Goal: Task Accomplishment & Management: Use online tool/utility

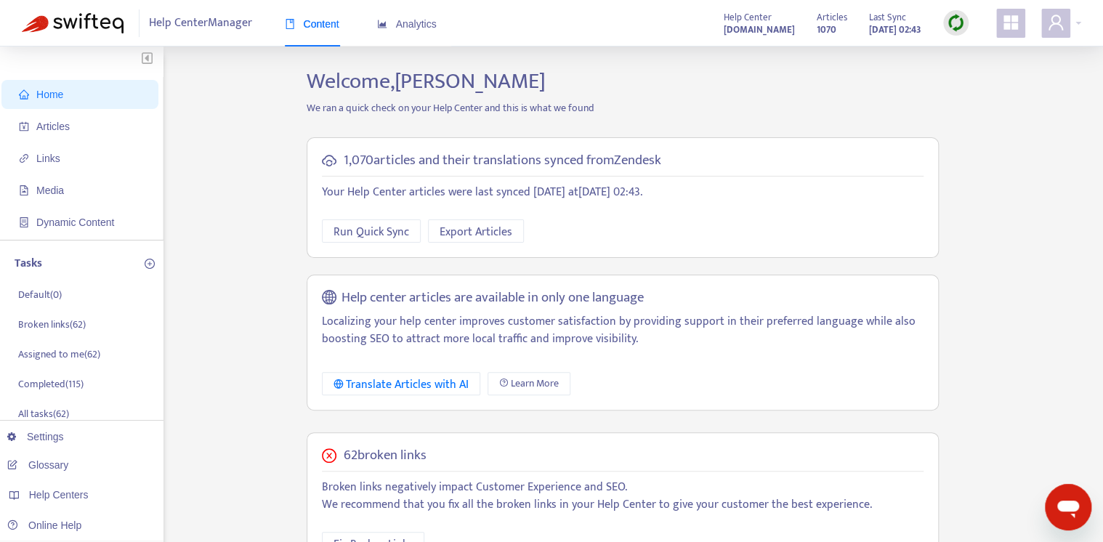
drag, startPoint x: 616, startPoint y: 158, endPoint x: 684, endPoint y: 163, distance: 67.8
click at [684, 163] on div "1,070 articles and their translations synced from Zendesk" at bounding box center [623, 161] width 602 height 17
drag, startPoint x: 684, startPoint y: 163, endPoint x: 685, endPoint y: 198, distance: 35.6
click at [685, 198] on p "Your Help Center articles were last synced today at August 22, 2025 02:43 ." at bounding box center [623, 192] width 602 height 17
click at [60, 161] on span "Links" at bounding box center [83, 158] width 128 height 29
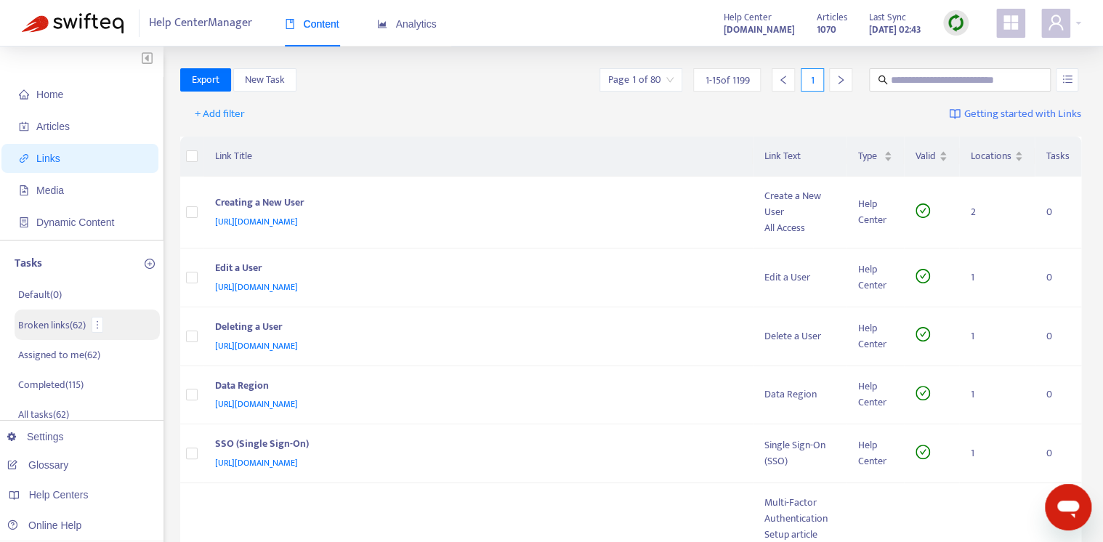
click at [59, 329] on p "Broken links ( 62 )" at bounding box center [52, 324] width 68 height 15
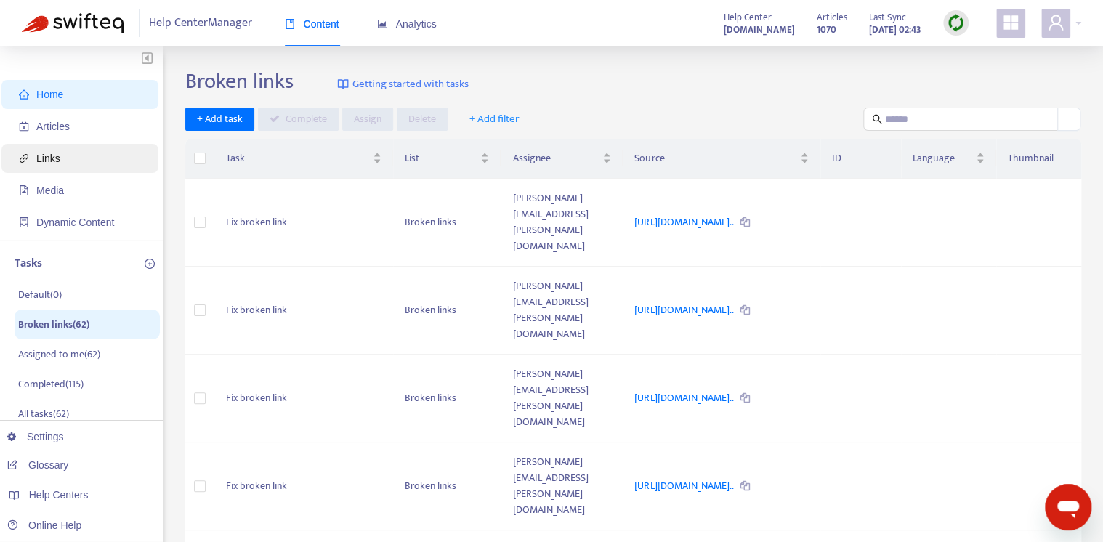
click at [78, 155] on span "Links" at bounding box center [83, 158] width 128 height 29
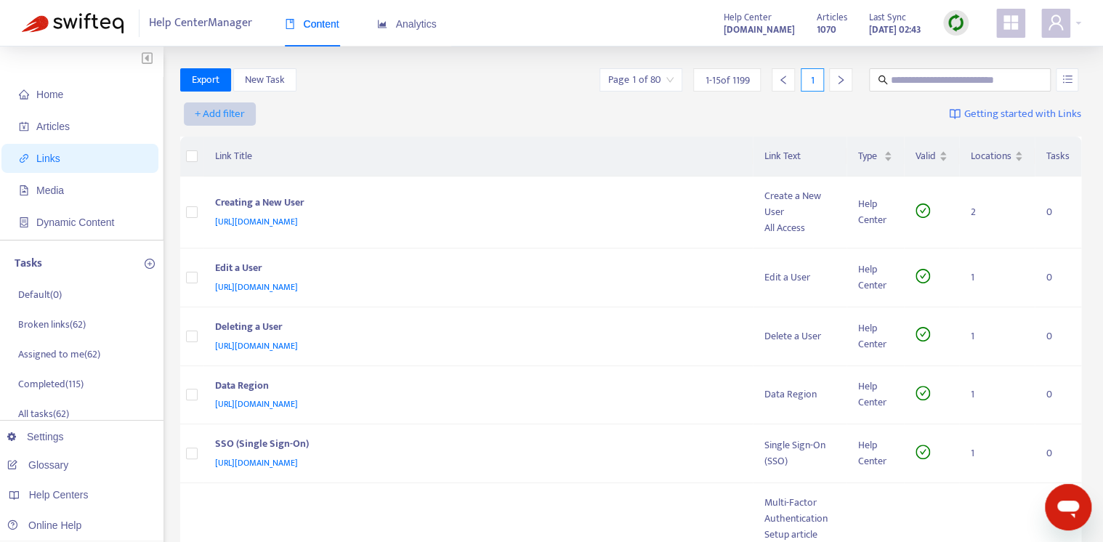
click at [226, 119] on span "+ Add filter" at bounding box center [220, 113] width 50 height 17
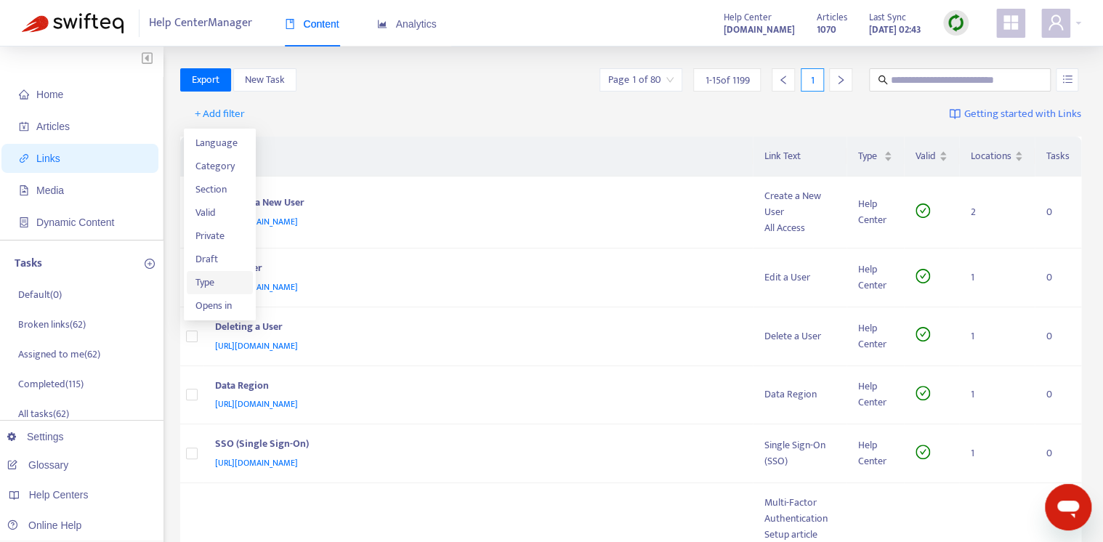
click at [217, 287] on span "Type" at bounding box center [219, 283] width 49 height 16
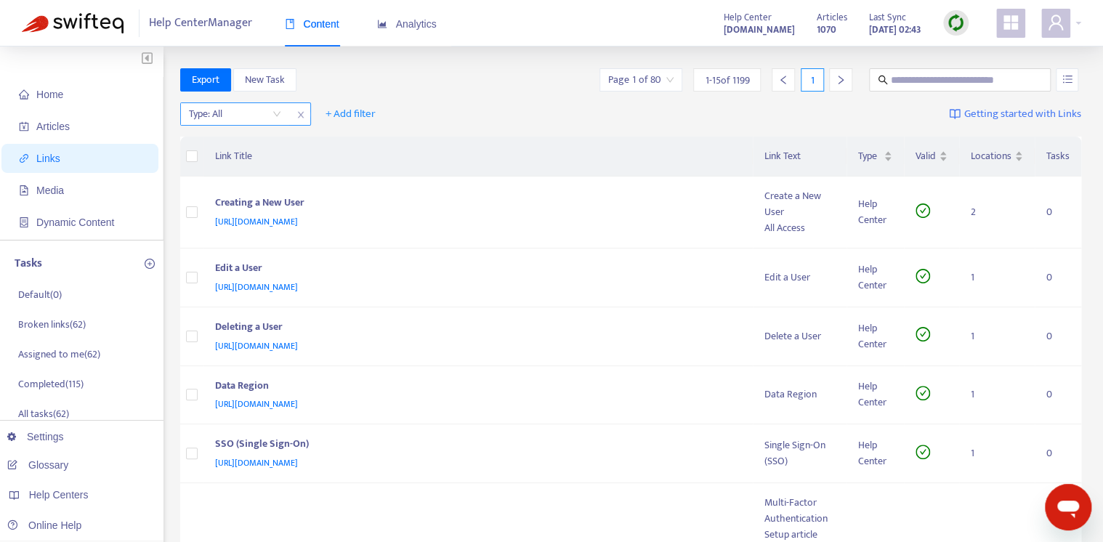
click at [279, 113] on input "search" at bounding box center [235, 114] width 92 height 22
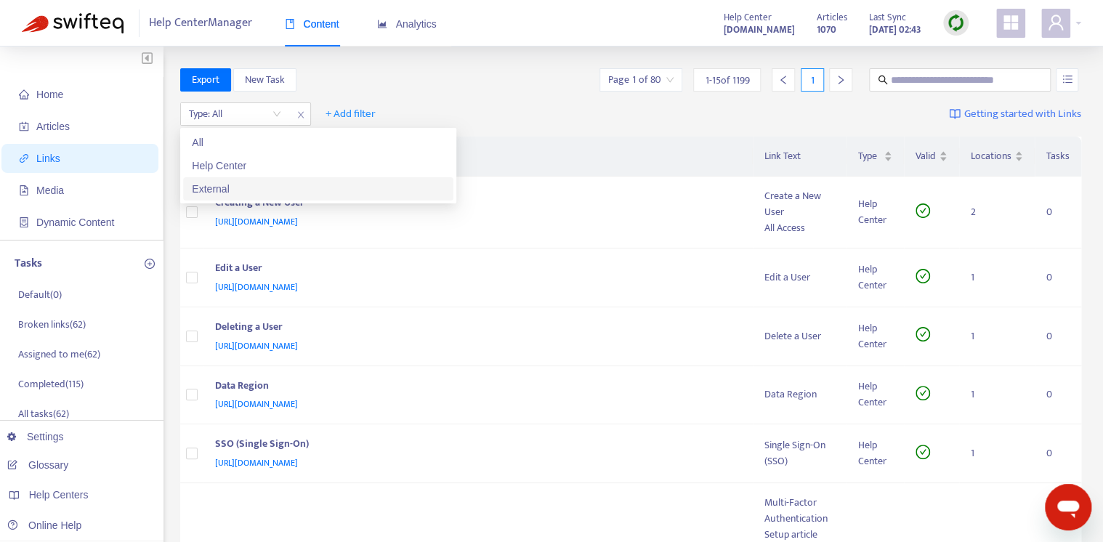
click at [257, 192] on div "External" at bounding box center [318, 189] width 253 height 16
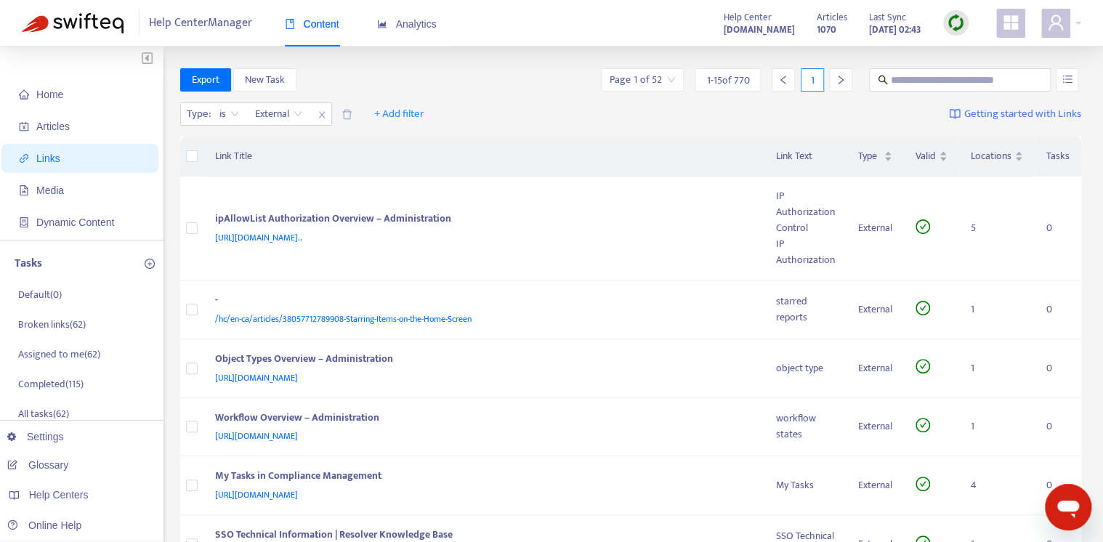
click at [508, 116] on div "Type : is External External + Add filter Getting started with Links" at bounding box center [631, 117] width 902 height 40
click at [494, 149] on th "Link Title" at bounding box center [484, 157] width 562 height 40
click at [506, 126] on div "Type : is External + Add filter Getting started with Links" at bounding box center [631, 117] width 902 height 40
click at [610, 188] on td "ipAllowList Authorization Overview – Administration https://admin-support-resol…" at bounding box center [484, 229] width 562 height 104
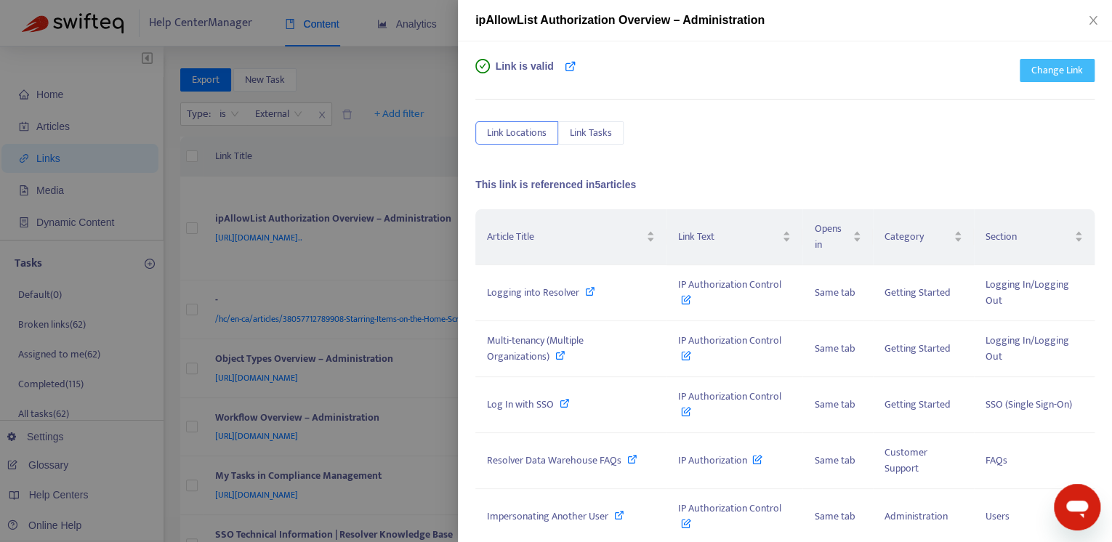
click at [1035, 70] on span "Change Link" at bounding box center [1057, 70] width 52 height 16
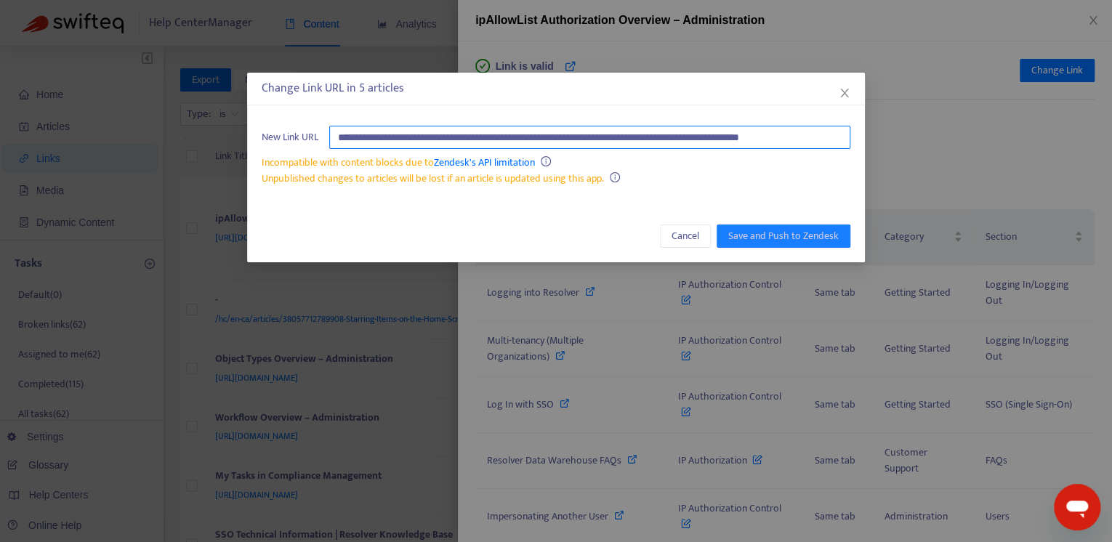
click at [388, 137] on input "**********" at bounding box center [589, 137] width 521 height 23
click at [555, 139] on input "**********" at bounding box center [589, 137] width 521 height 23
drag, startPoint x: 538, startPoint y: 135, endPoint x: 320, endPoint y: 135, distance: 217.2
click at [320, 135] on div "**********" at bounding box center [556, 137] width 588 height 23
type input "**********"
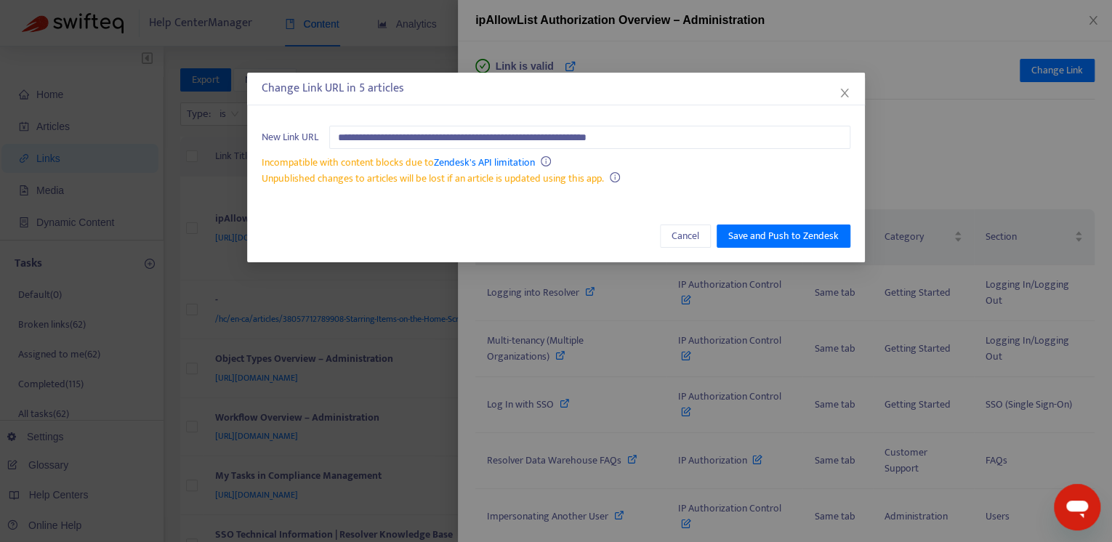
click at [848, 97] on icon "close" at bounding box center [844, 93] width 12 height 12
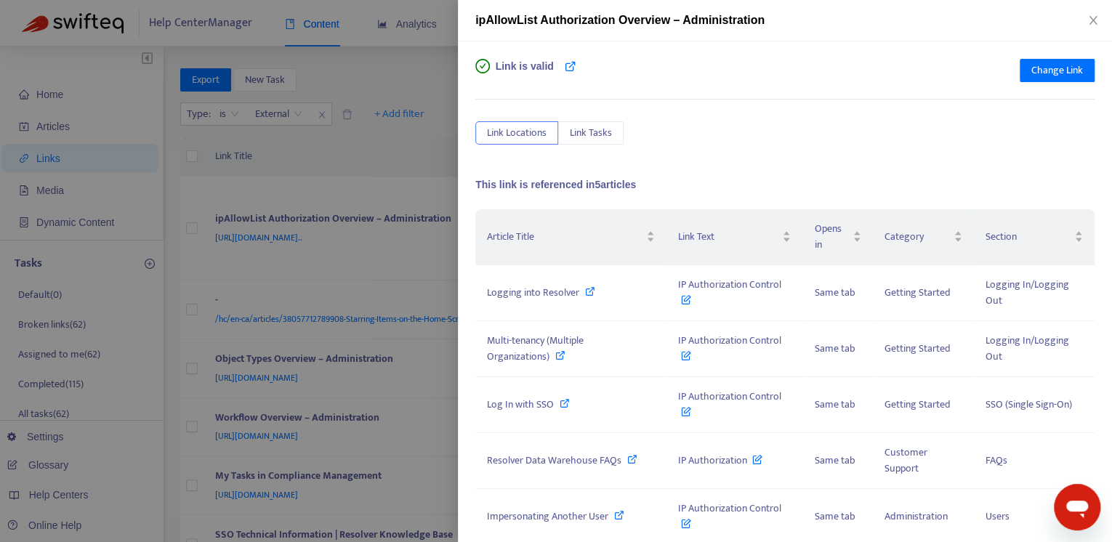
click at [913, 137] on div "Link Locations Link Tasks" at bounding box center [784, 132] width 619 height 23
drag, startPoint x: 1088, startPoint y: 17, endPoint x: 1031, endPoint y: 44, distance: 62.4
click at [1089, 17] on icon "close" at bounding box center [1093, 21] width 12 height 12
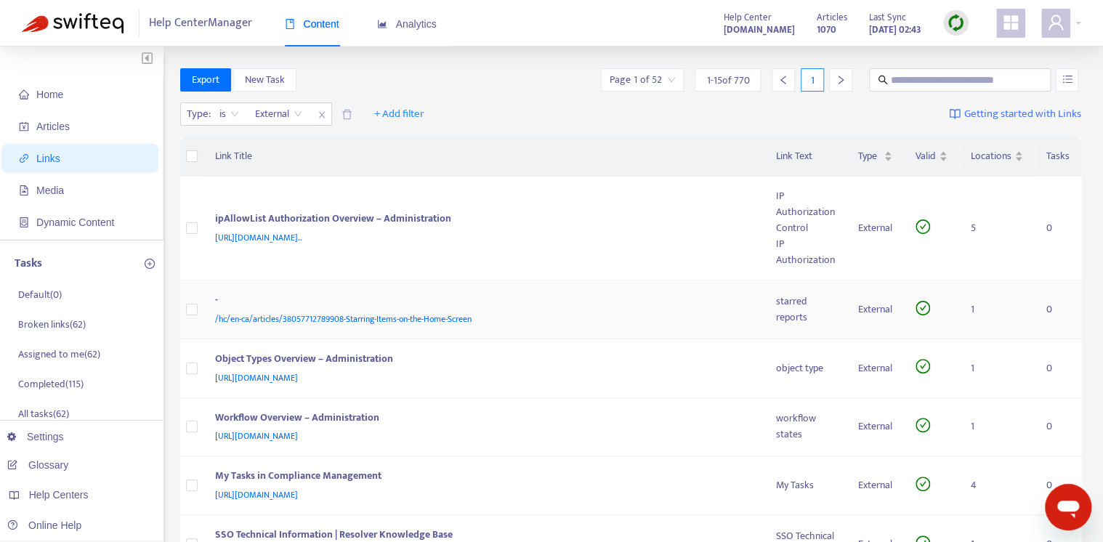
click at [516, 297] on div "-" at bounding box center [481, 301] width 533 height 19
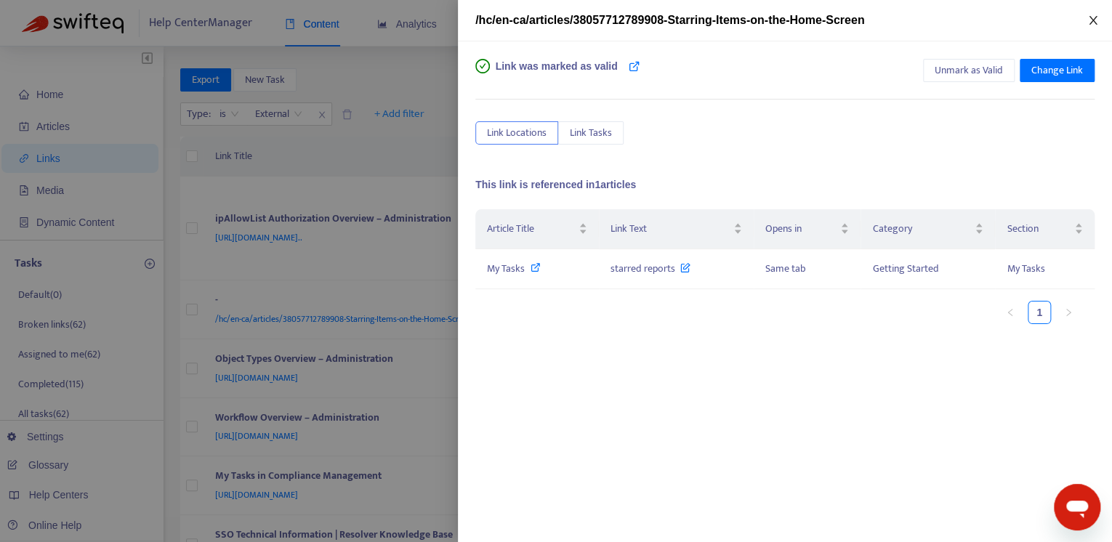
click at [1094, 17] on icon "close" at bounding box center [1093, 21] width 12 height 12
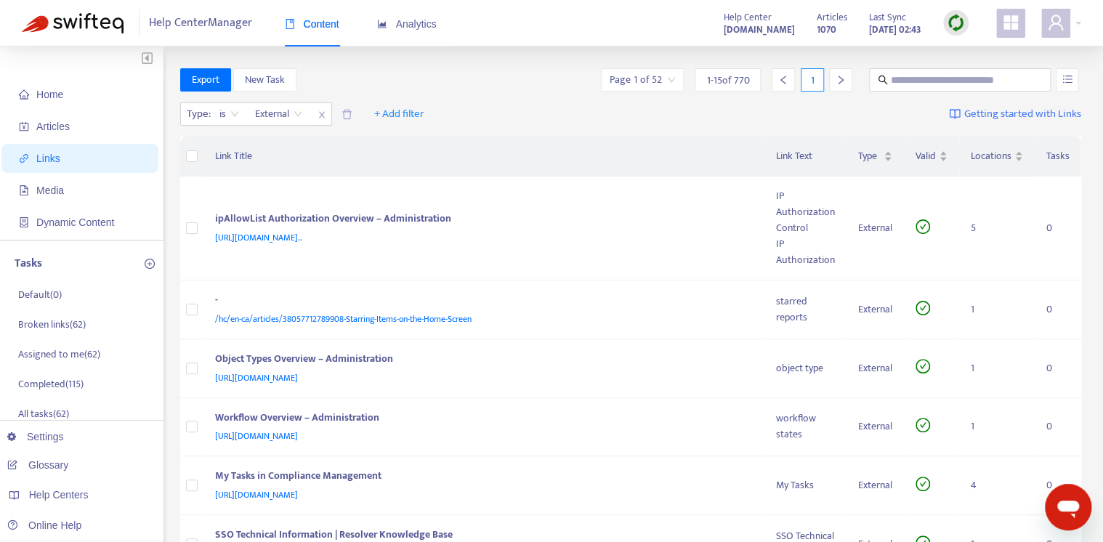
click at [535, 113] on div "Type : is External + Add filter Getting started with Links" at bounding box center [631, 117] width 902 height 40
click at [344, 119] on span at bounding box center [346, 114] width 25 height 17
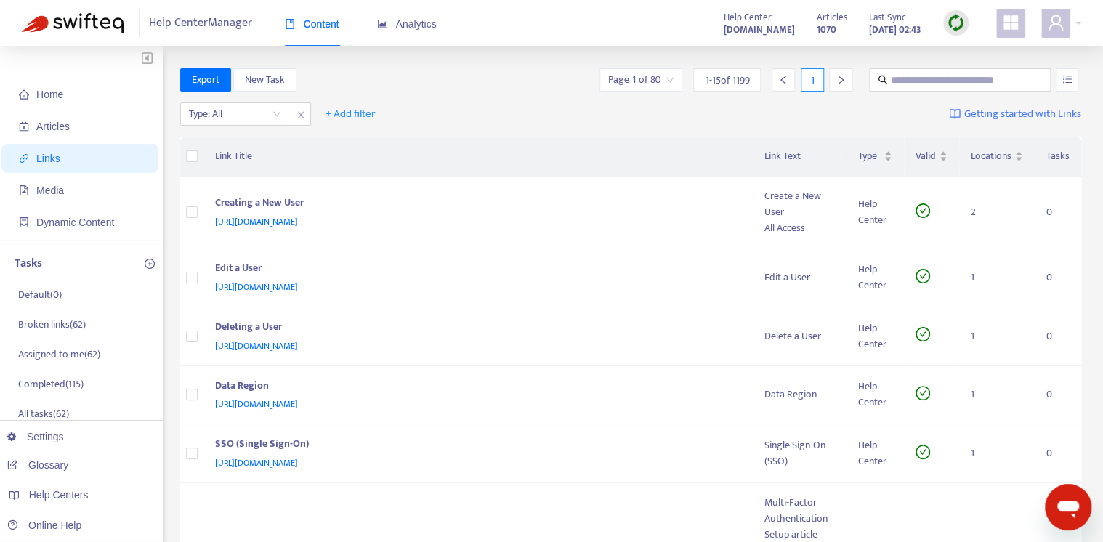
click at [462, 102] on div "Type: All + Add filter Getting started with Links" at bounding box center [631, 117] width 902 height 40
click at [1055, 26] on icon "user" at bounding box center [1055, 22] width 17 height 17
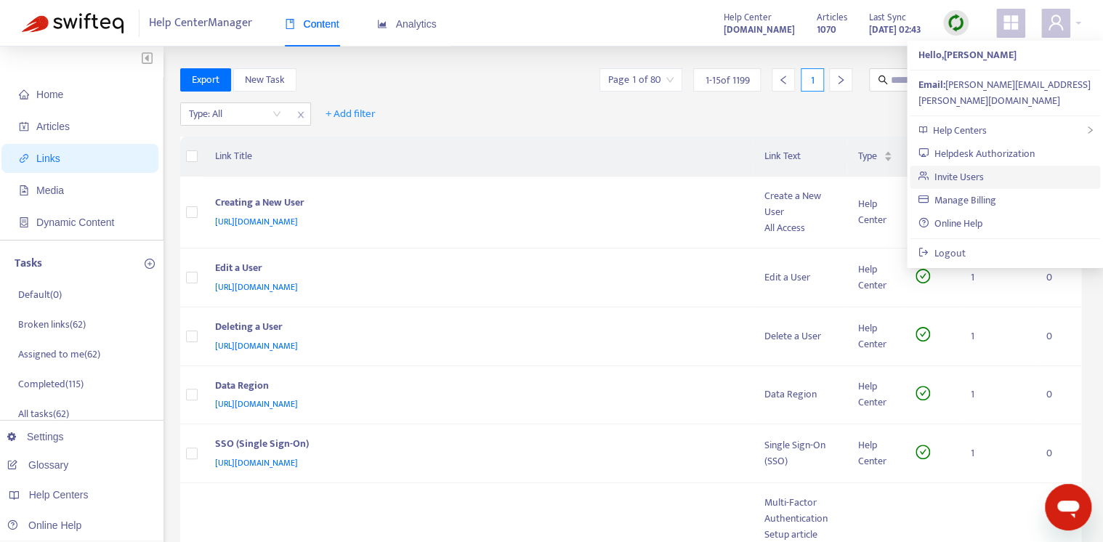
click at [984, 169] on link "Invite Users" at bounding box center [950, 177] width 65 height 17
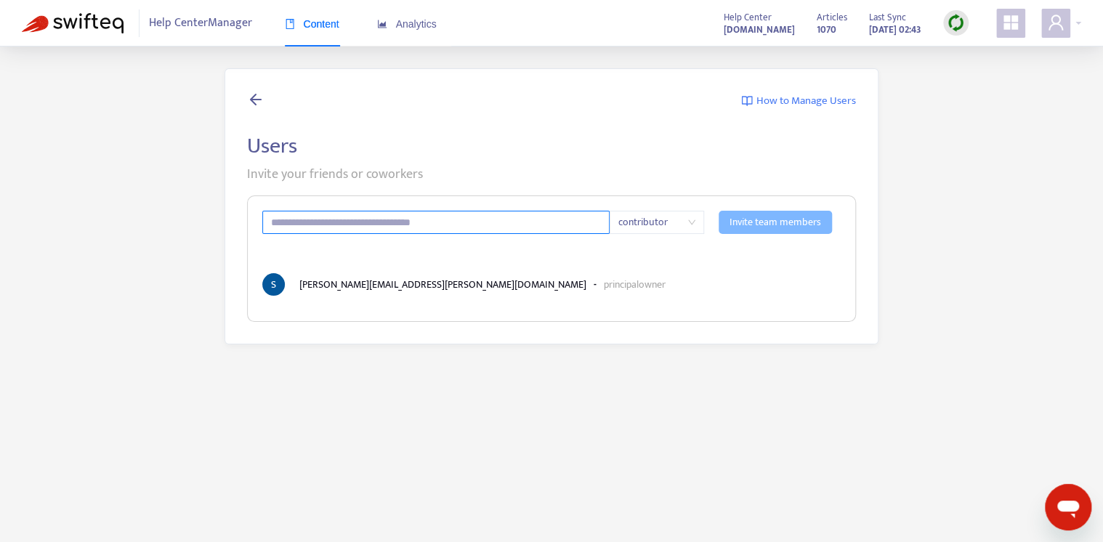
click at [339, 222] on input "text" at bounding box center [435, 222] width 347 height 23
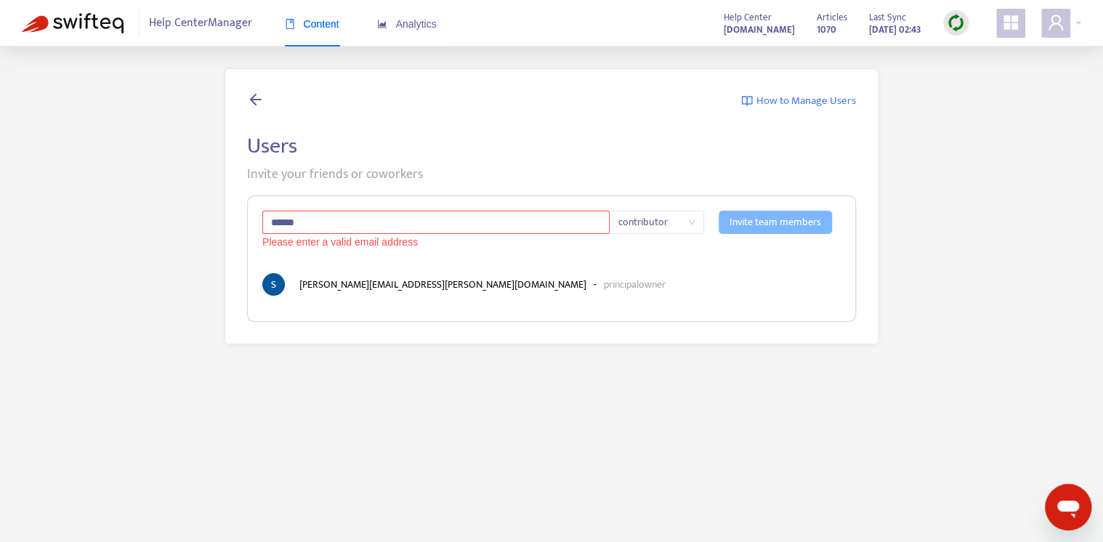
drag, startPoint x: 330, startPoint y: 225, endPoint x: 203, endPoint y: 221, distance: 126.5
click at [201, 221] on div "How to Manage Users Users Invite your friends or coworkers ****** Please enter …" at bounding box center [551, 206] width 1059 height 276
paste input "**********"
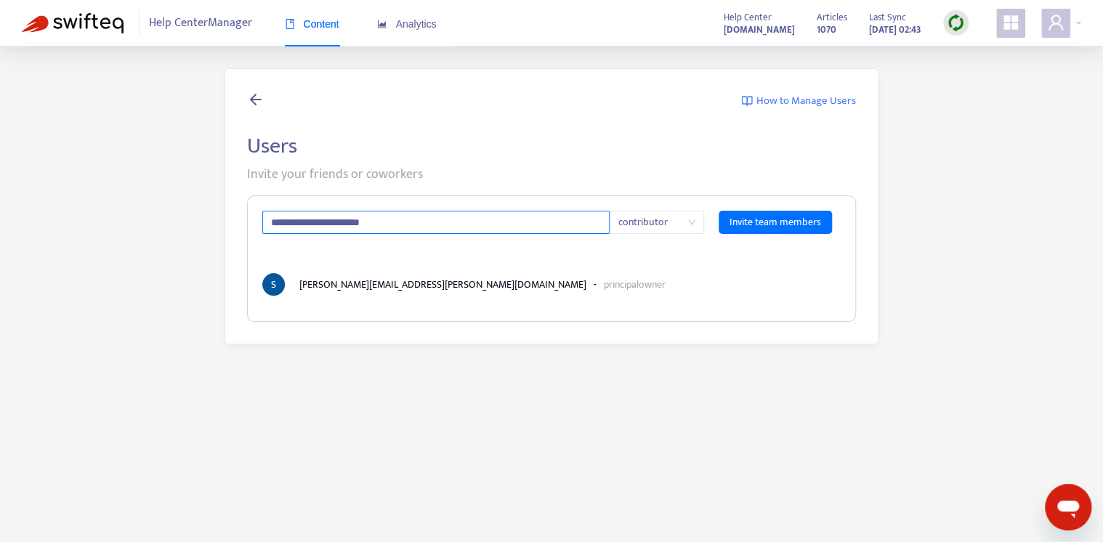
click at [363, 222] on input "**********" at bounding box center [435, 222] width 347 height 23
type input "**********"
click at [680, 267] on div "**********" at bounding box center [551, 258] width 609 height 126
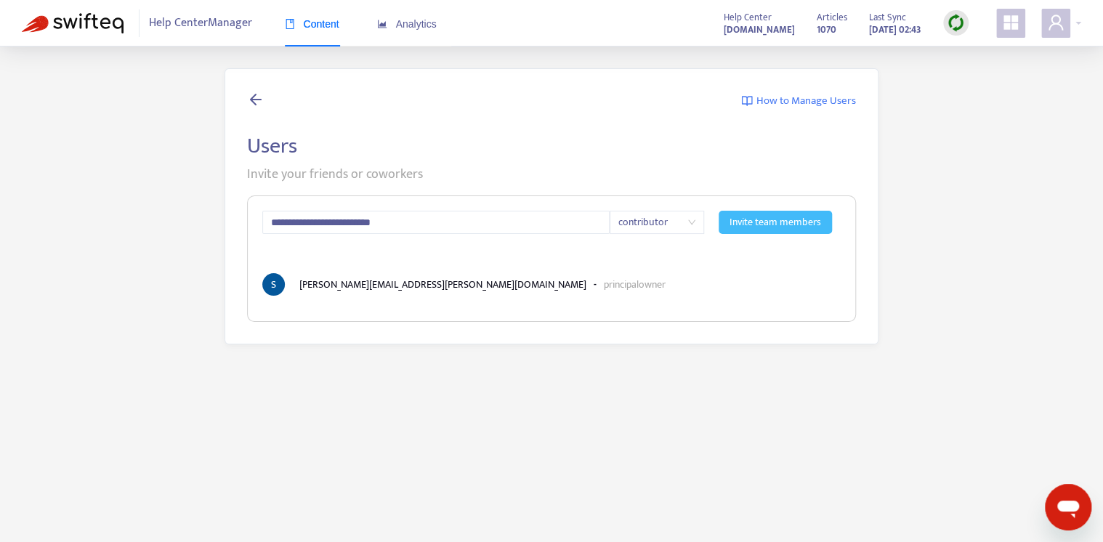
click at [772, 227] on span "Invite team members" at bounding box center [775, 222] width 92 height 16
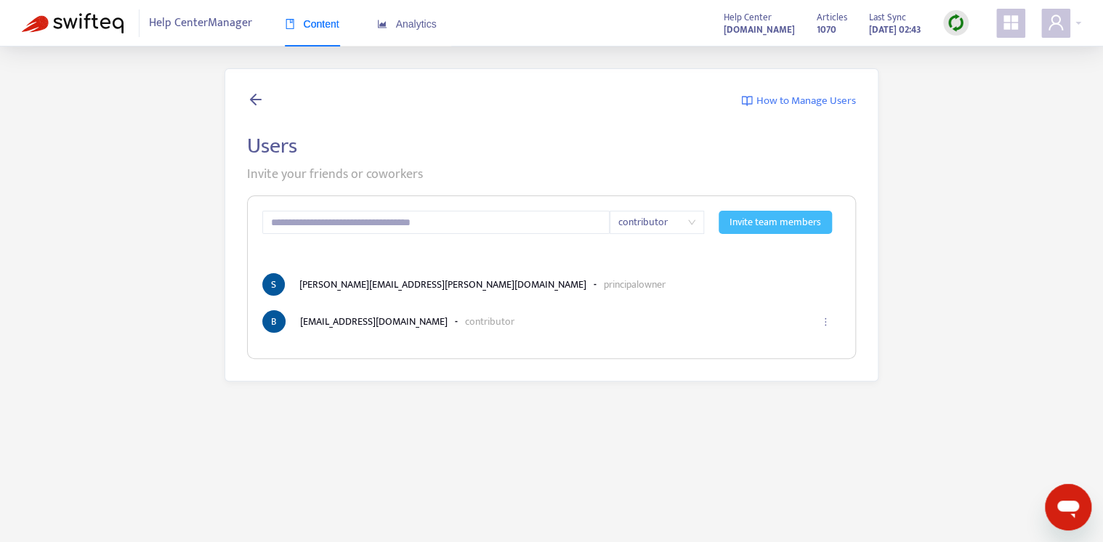
click at [84, 23] on img at bounding box center [73, 23] width 102 height 20
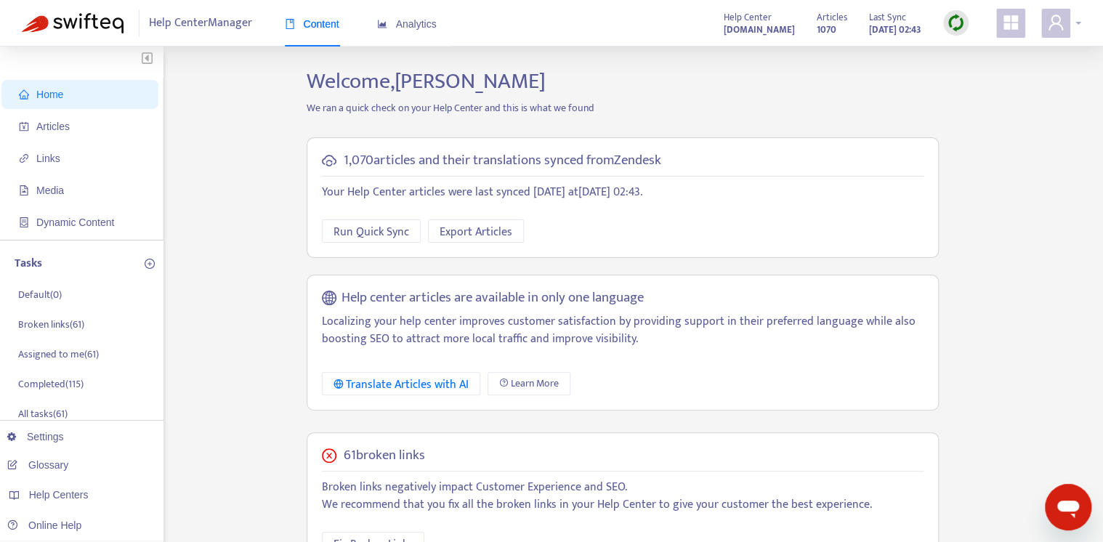
click at [1060, 15] on icon "user" at bounding box center [1055, 22] width 17 height 17
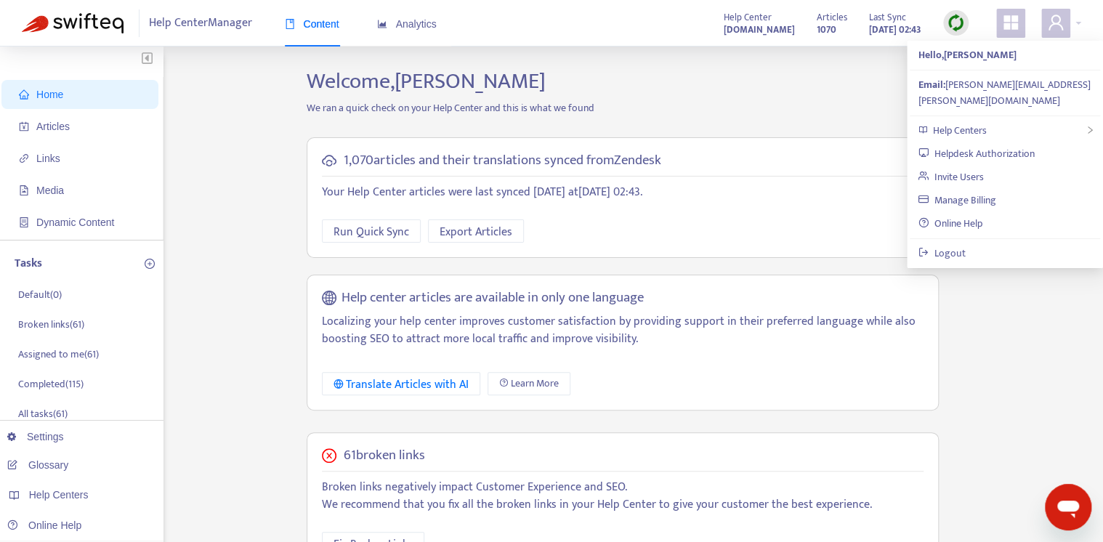
click at [677, 79] on h2 "Welcome, Sarah Harding" at bounding box center [623, 81] width 654 height 26
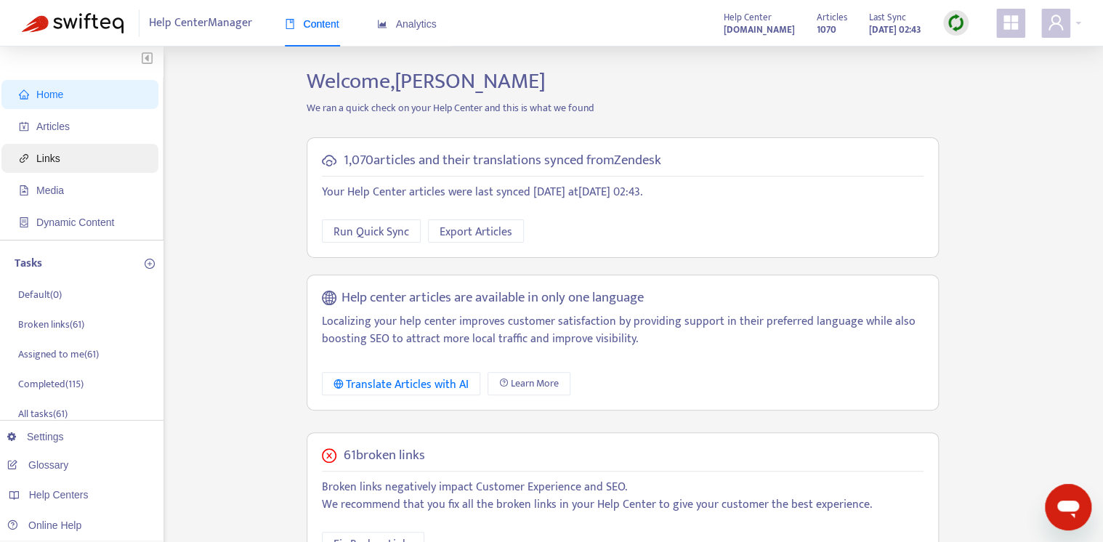
click at [86, 161] on span "Links" at bounding box center [83, 158] width 128 height 29
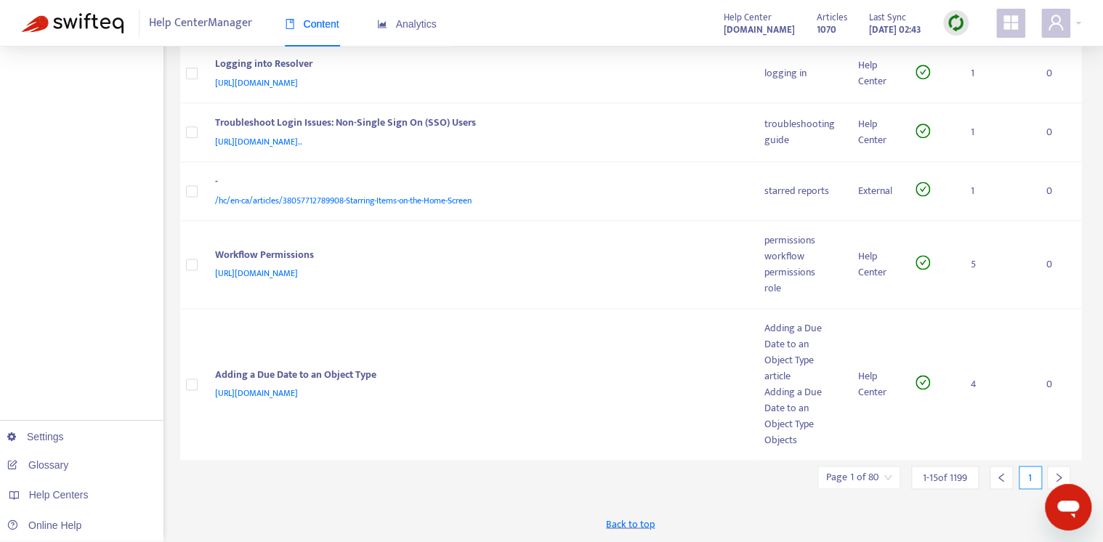
scroll to position [899, 0]
click at [563, 187] on div "-" at bounding box center [475, 183] width 521 height 19
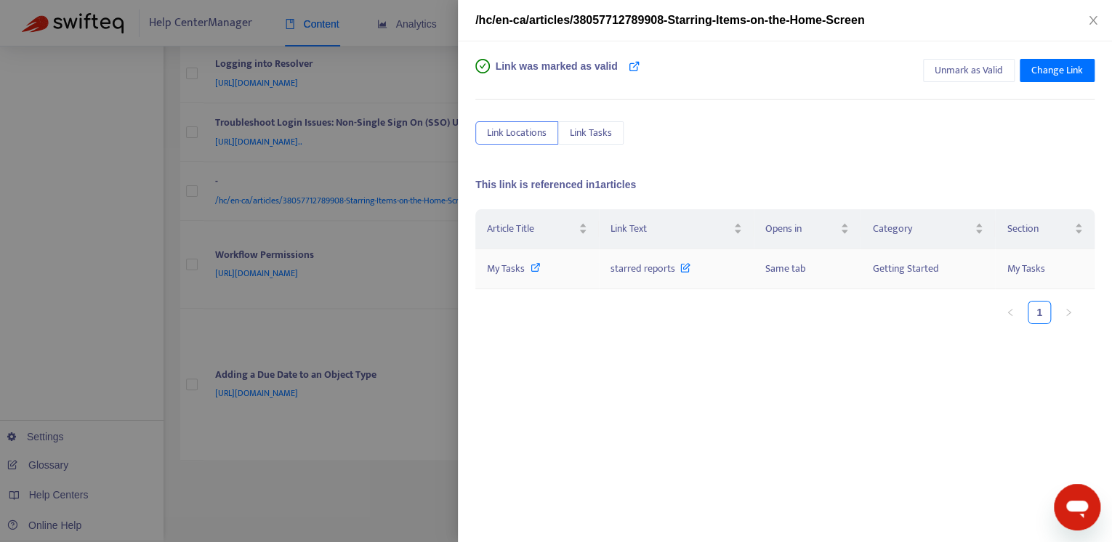
click at [535, 267] on icon at bounding box center [535, 267] width 10 height 10
click at [1094, 18] on icon "close" at bounding box center [1092, 20] width 8 height 9
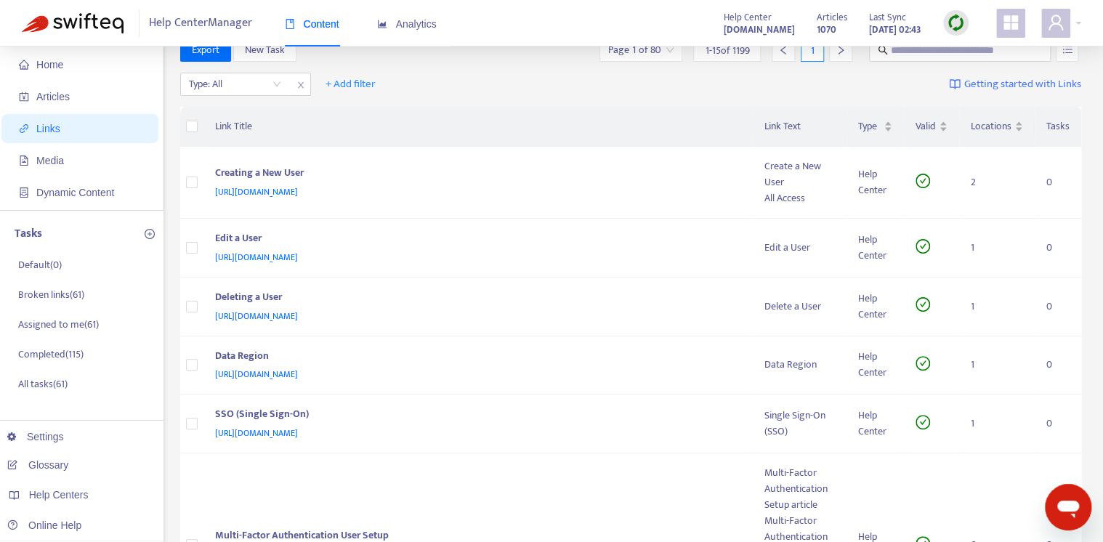
scroll to position [0, 0]
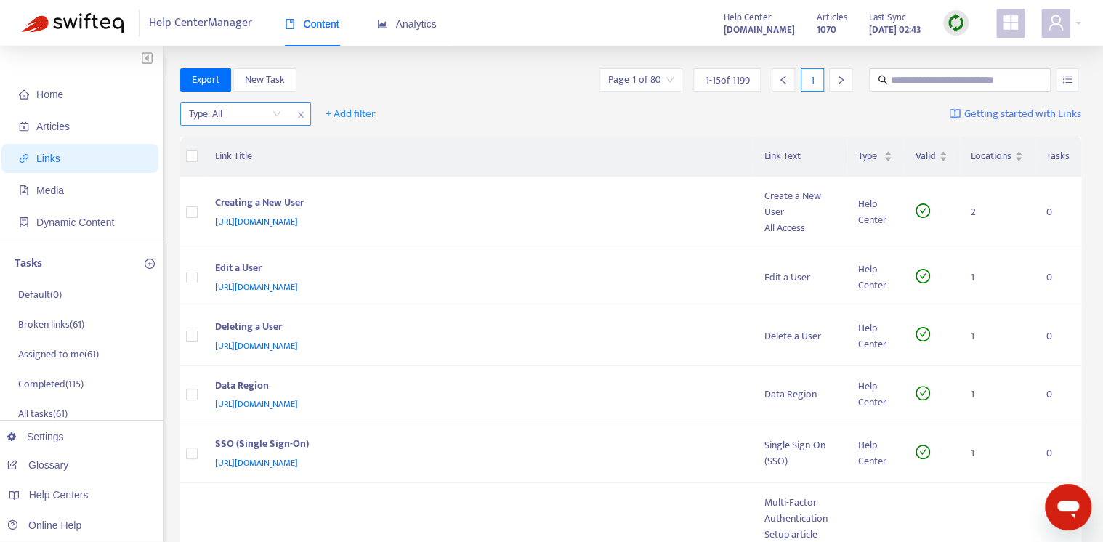
click at [252, 105] on input "search" at bounding box center [235, 114] width 92 height 22
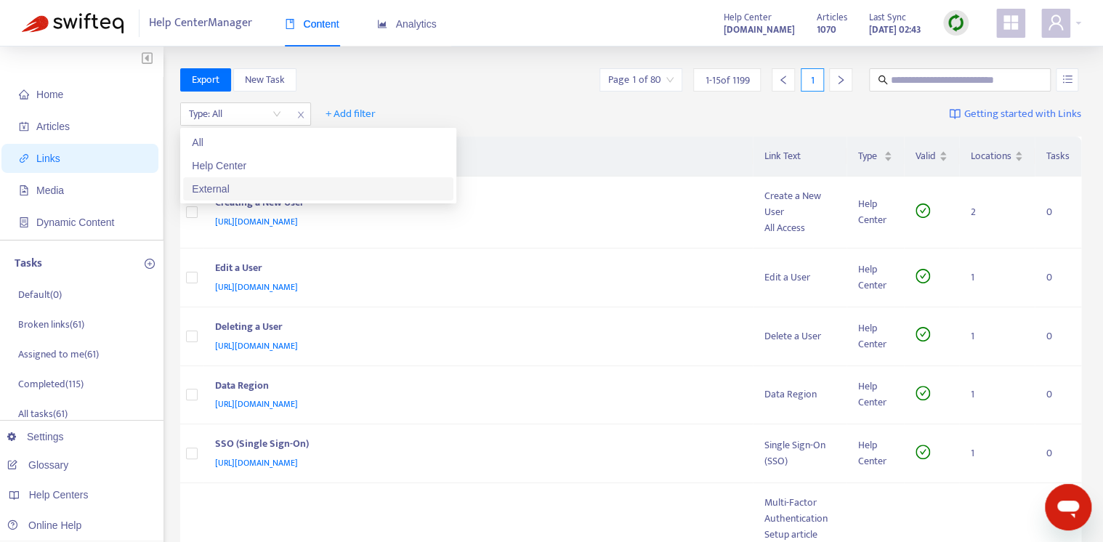
click at [267, 189] on div "External" at bounding box center [318, 189] width 253 height 16
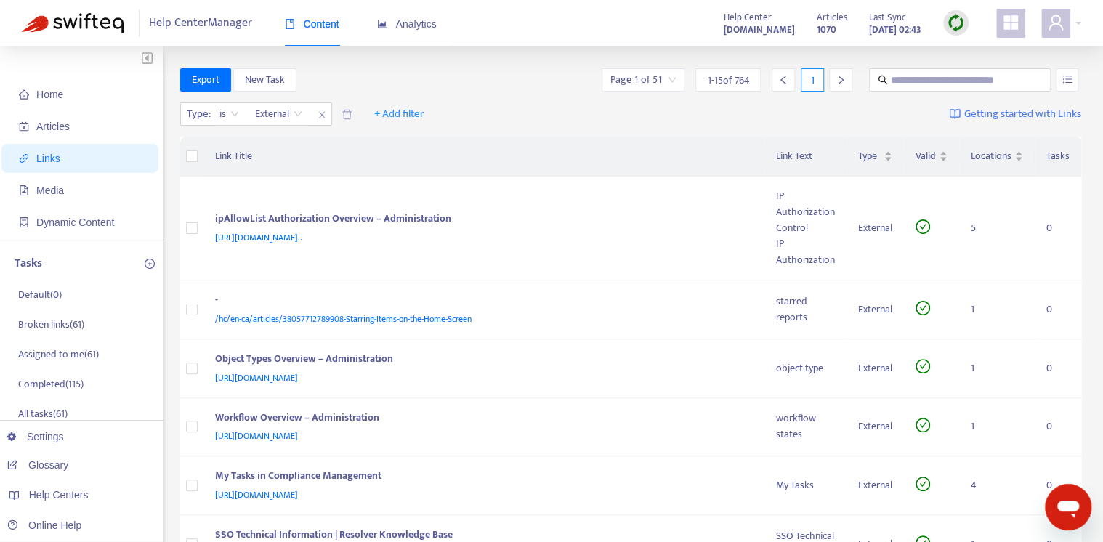
click at [529, 108] on div "Type : is External External + Add filter Getting started with Links" at bounding box center [631, 117] width 902 height 40
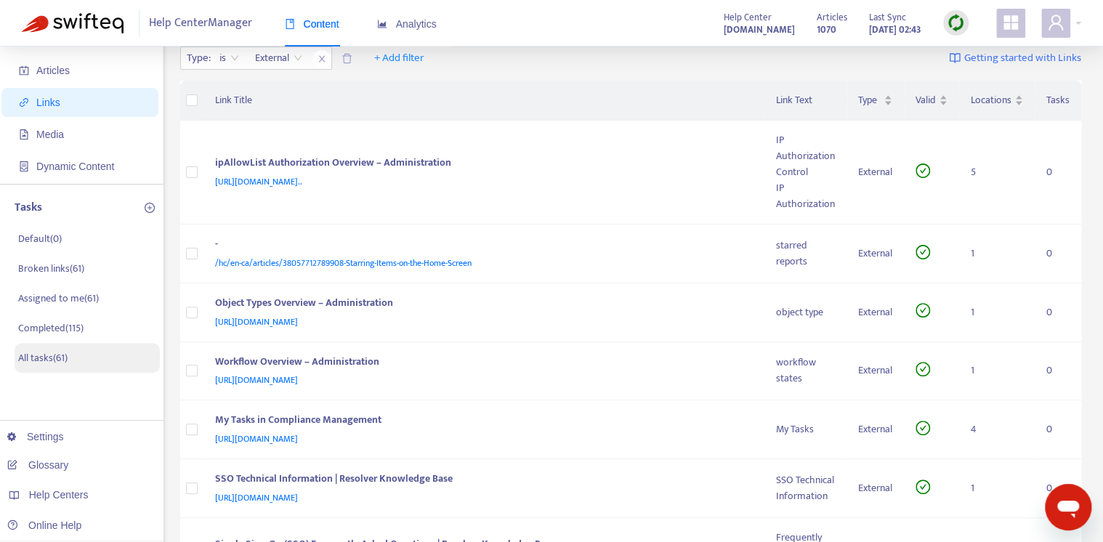
scroll to position [57, 0]
click at [46, 263] on p "Broken links ( 61 )" at bounding box center [51, 268] width 66 height 15
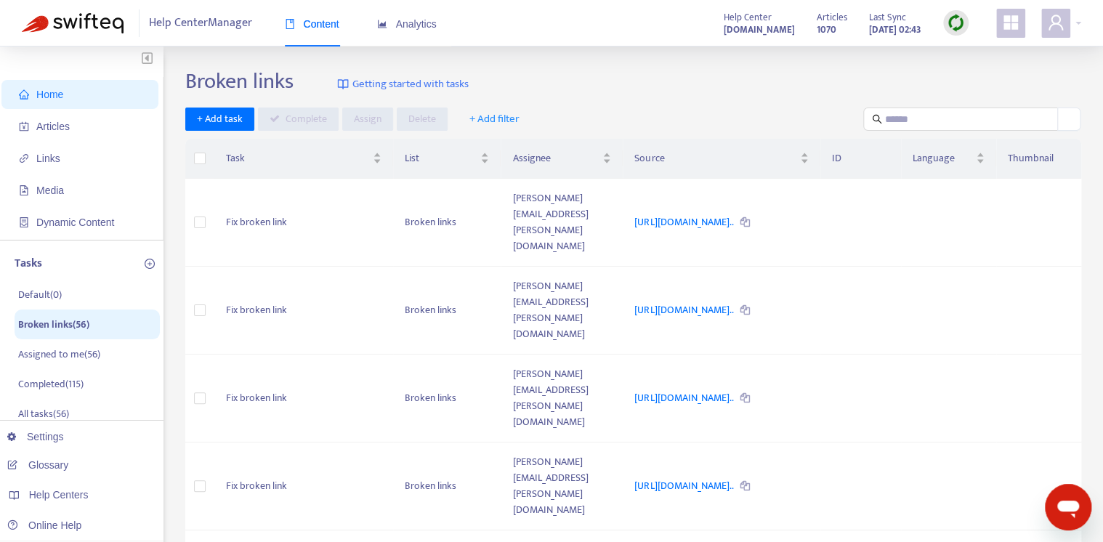
click at [60, 141] on ul "Home Articles Links Media Dynamic Content" at bounding box center [81, 158] width 163 height 163
click at [54, 161] on span "Links" at bounding box center [48, 159] width 24 height 12
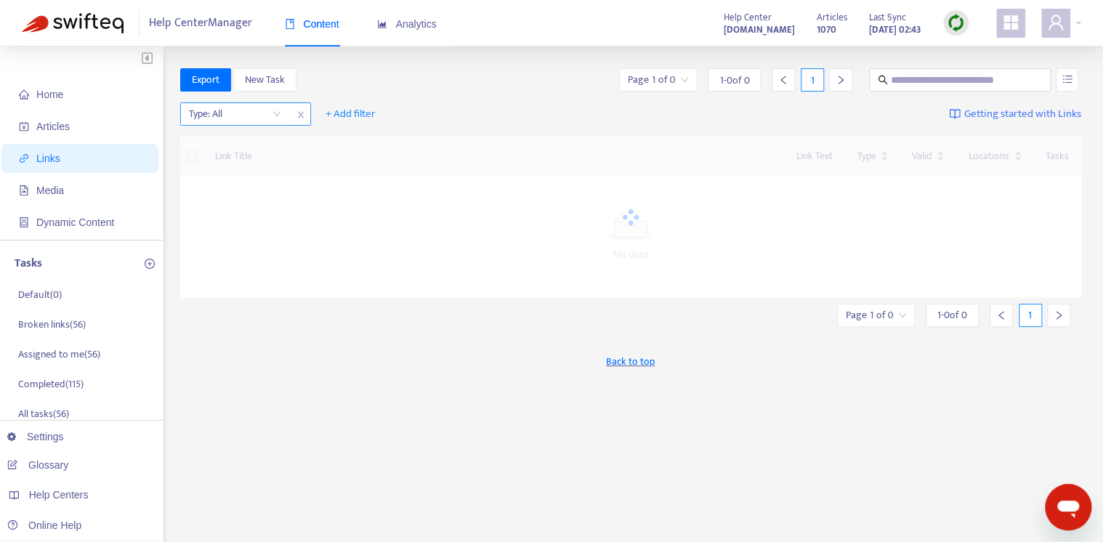
click at [238, 110] on input "search" at bounding box center [235, 114] width 92 height 22
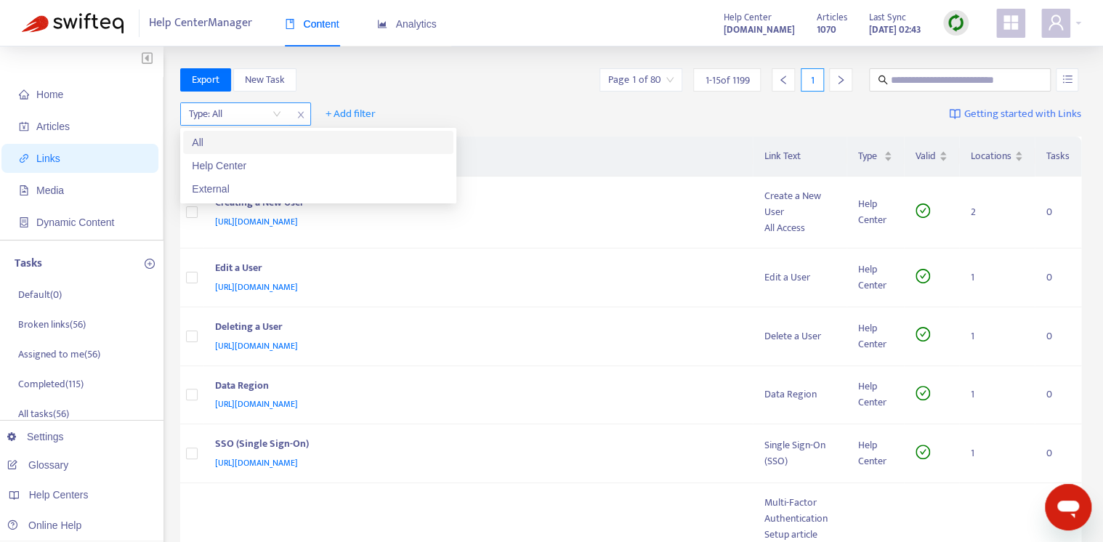
click at [299, 114] on icon "close" at bounding box center [300, 114] width 9 height 9
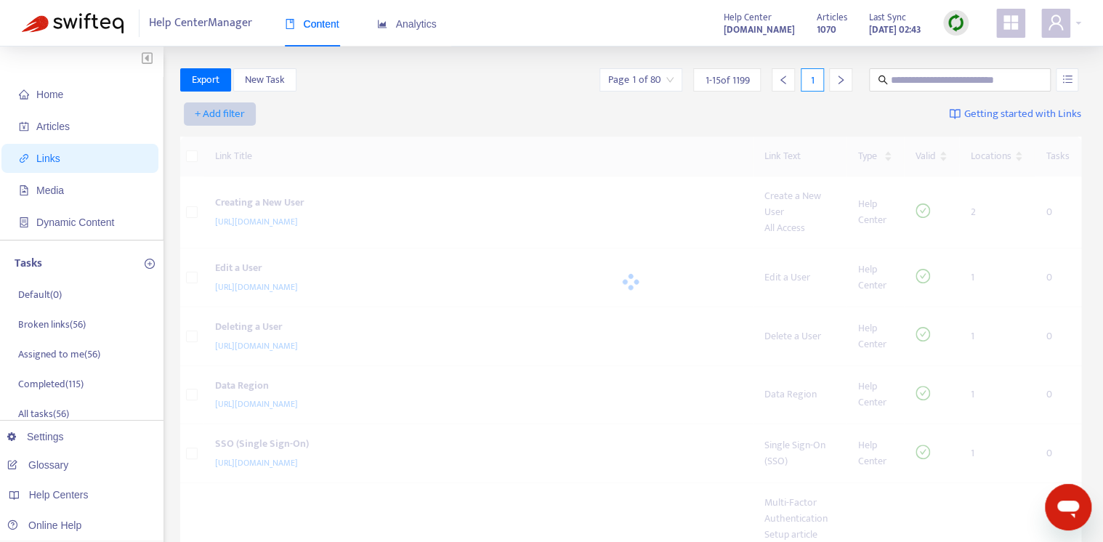
click at [233, 110] on span "+ Add filter" at bounding box center [220, 113] width 50 height 17
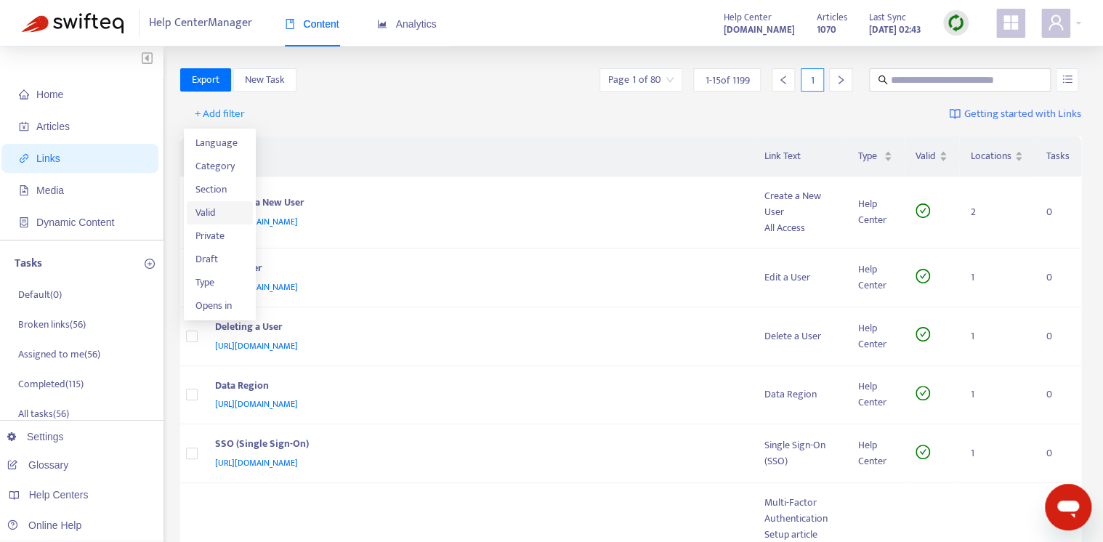
click at [208, 217] on span "Valid" at bounding box center [219, 213] width 49 height 16
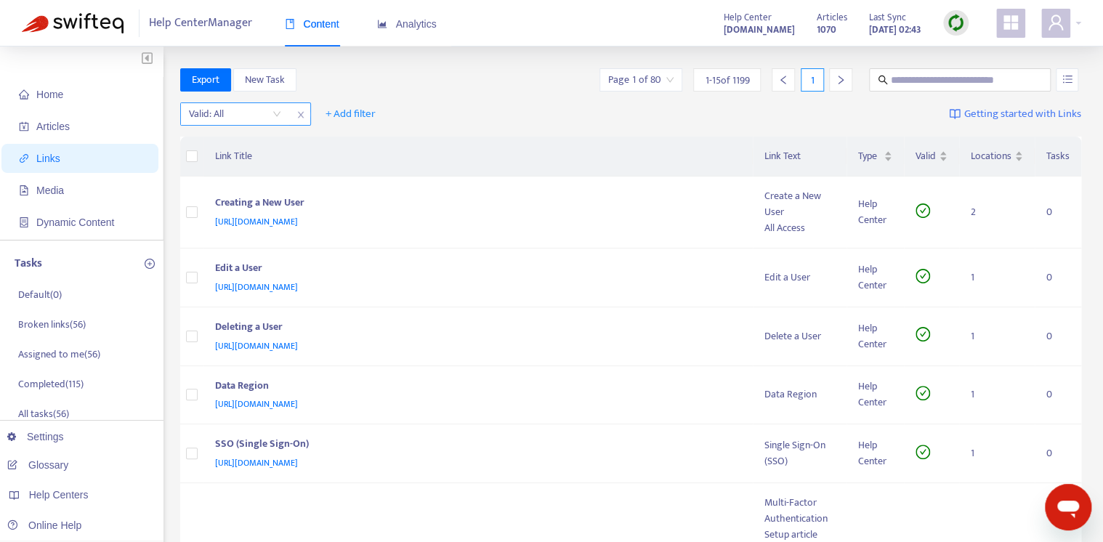
click at [244, 112] on input "search" at bounding box center [235, 114] width 92 height 22
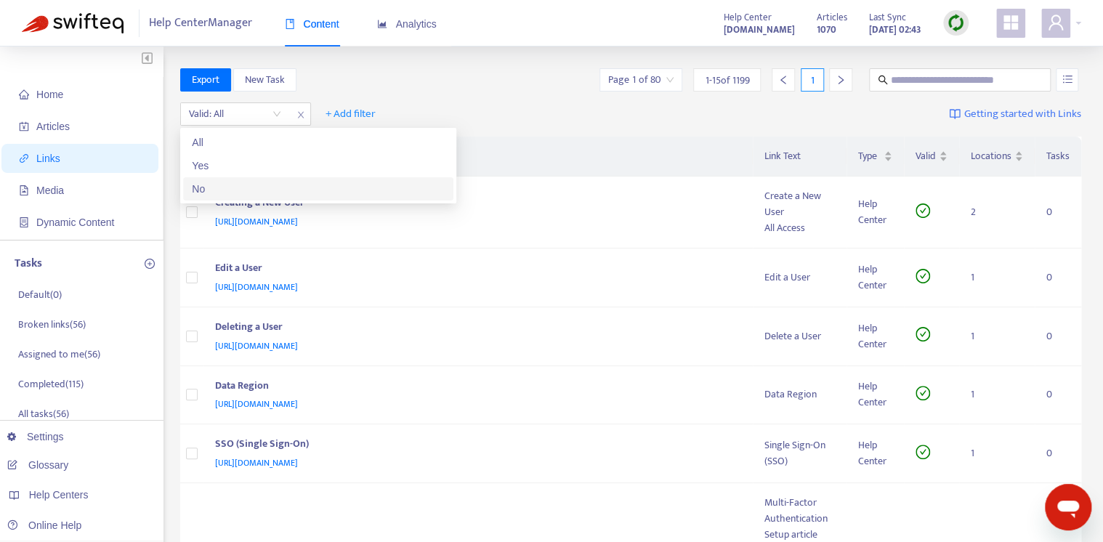
click at [226, 190] on div "No" at bounding box center [318, 189] width 253 height 16
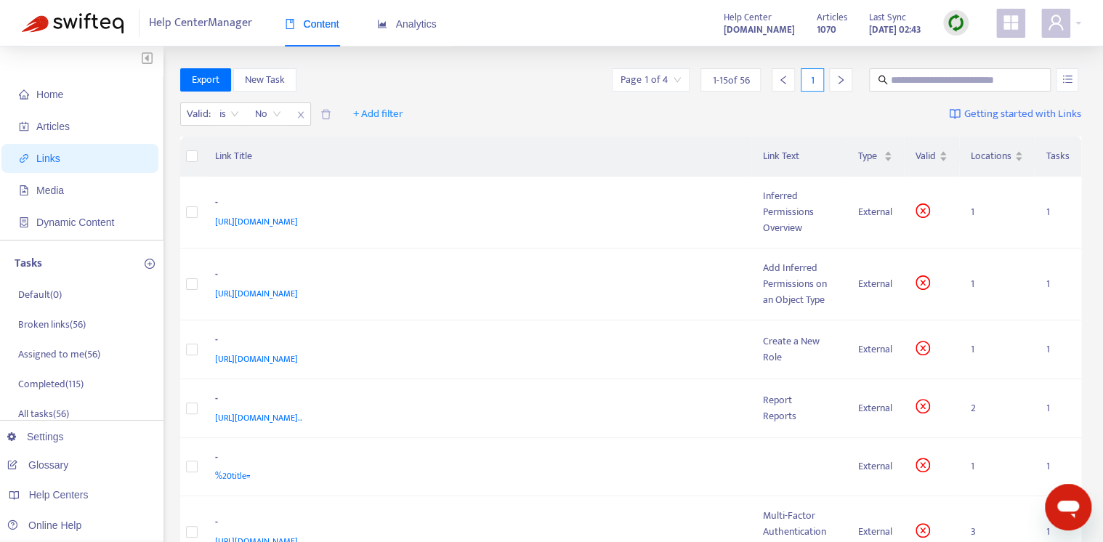
click at [500, 114] on div "Valid : is No + Add filter Getting started with Links" at bounding box center [631, 117] width 902 height 40
click at [631, 81] on input "search" at bounding box center [650, 80] width 60 height 22
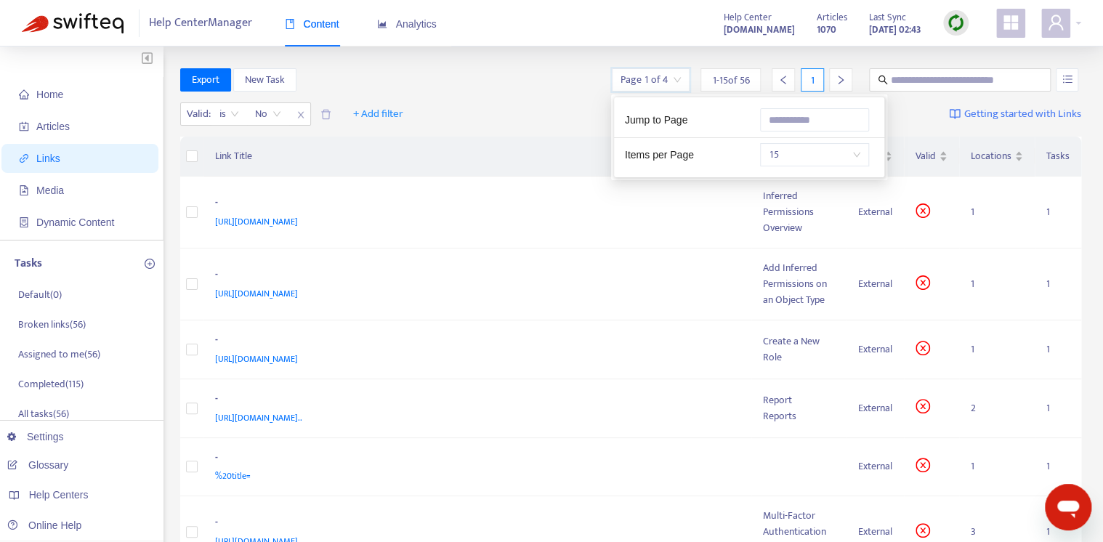
click at [526, 102] on div "Valid : is No + Add filter Getting started with Links" at bounding box center [631, 117] width 902 height 40
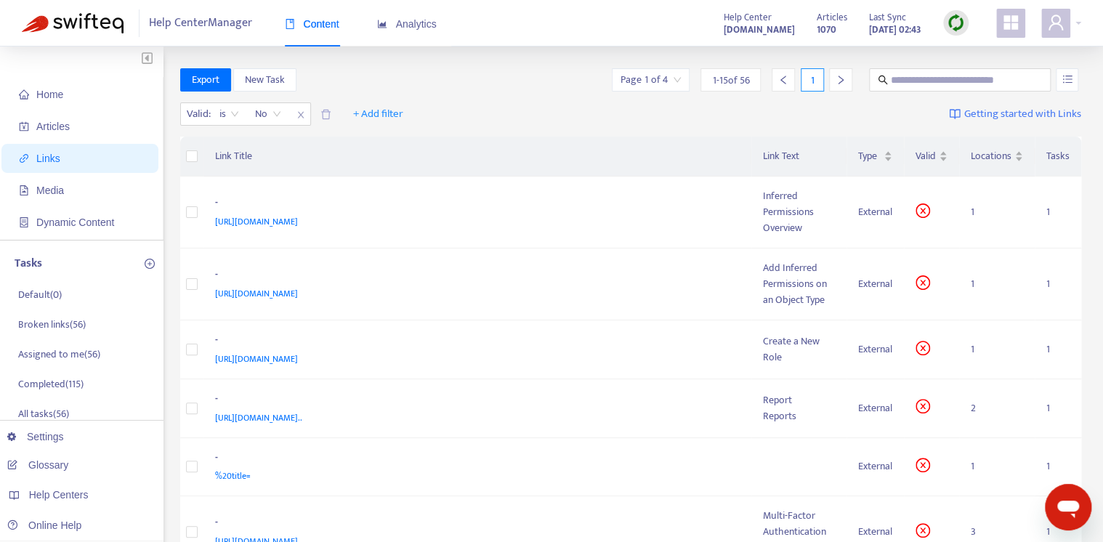
click at [649, 81] on input "search" at bounding box center [650, 80] width 60 height 22
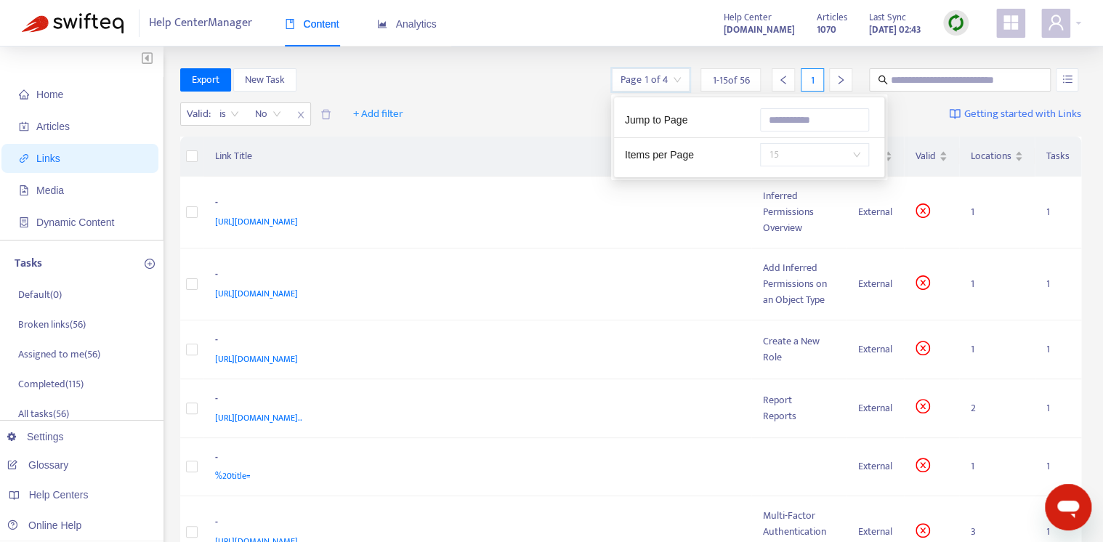
click at [799, 155] on span "15" at bounding box center [815, 155] width 92 height 22
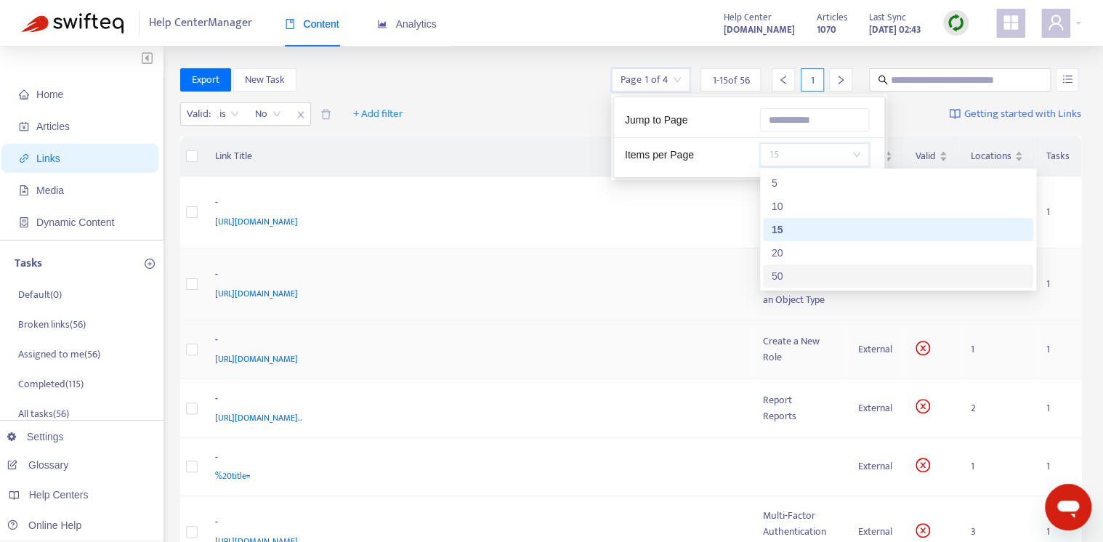
click at [813, 273] on div "50" at bounding box center [898, 276] width 253 height 16
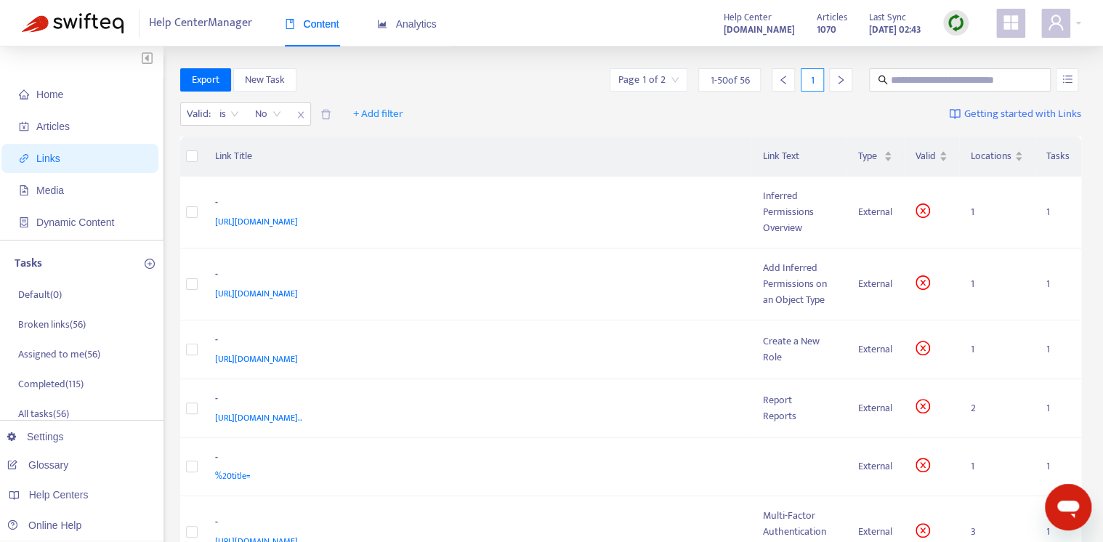
click at [506, 100] on div "Valid : is No + Add filter Getting started with Links" at bounding box center [631, 117] width 902 height 40
click at [302, 117] on icon "close" at bounding box center [300, 114] width 9 height 9
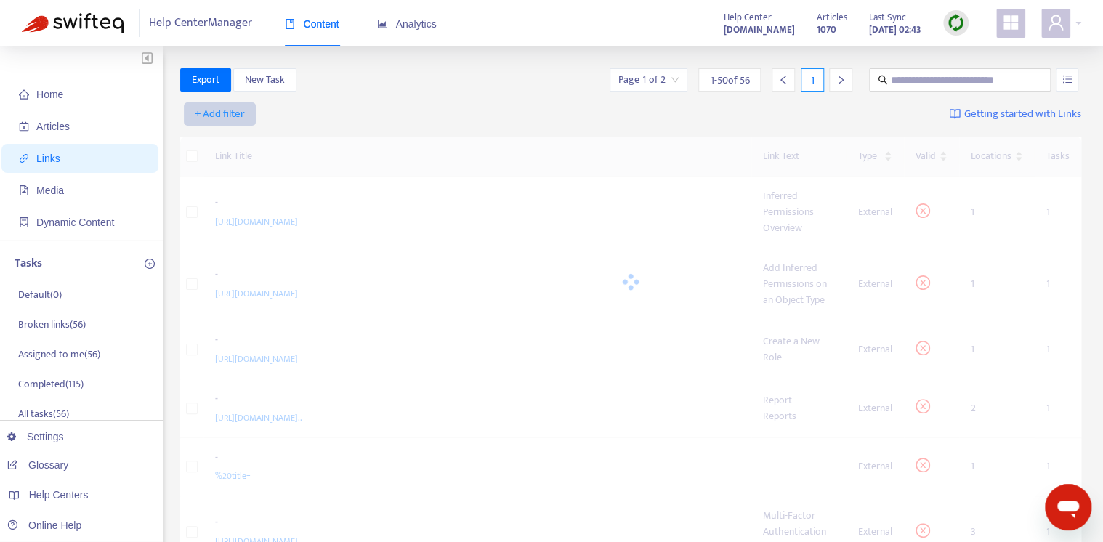
click at [229, 112] on span "+ Add filter" at bounding box center [220, 113] width 50 height 17
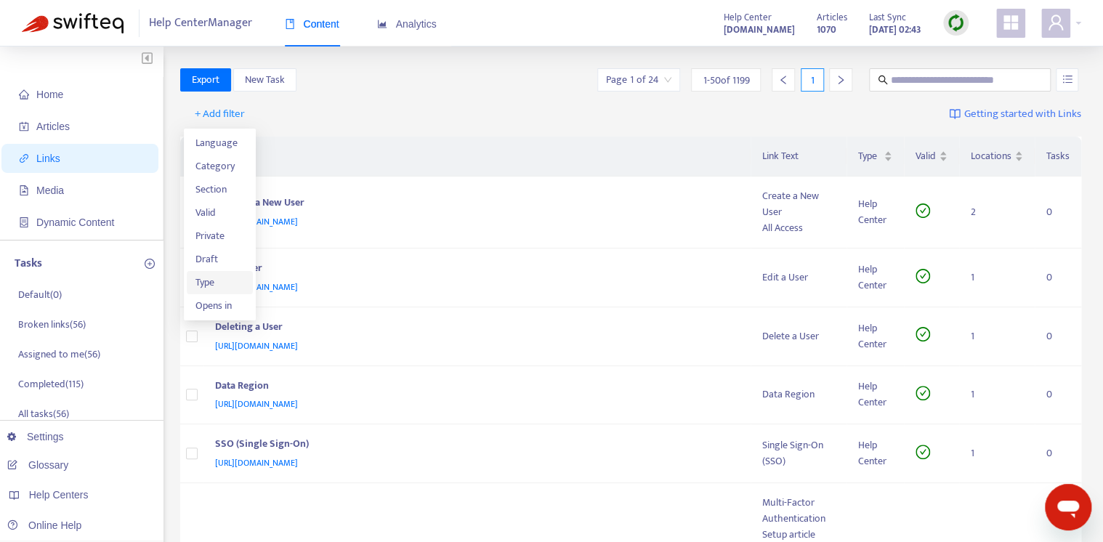
click at [204, 281] on span "Type" at bounding box center [219, 283] width 49 height 16
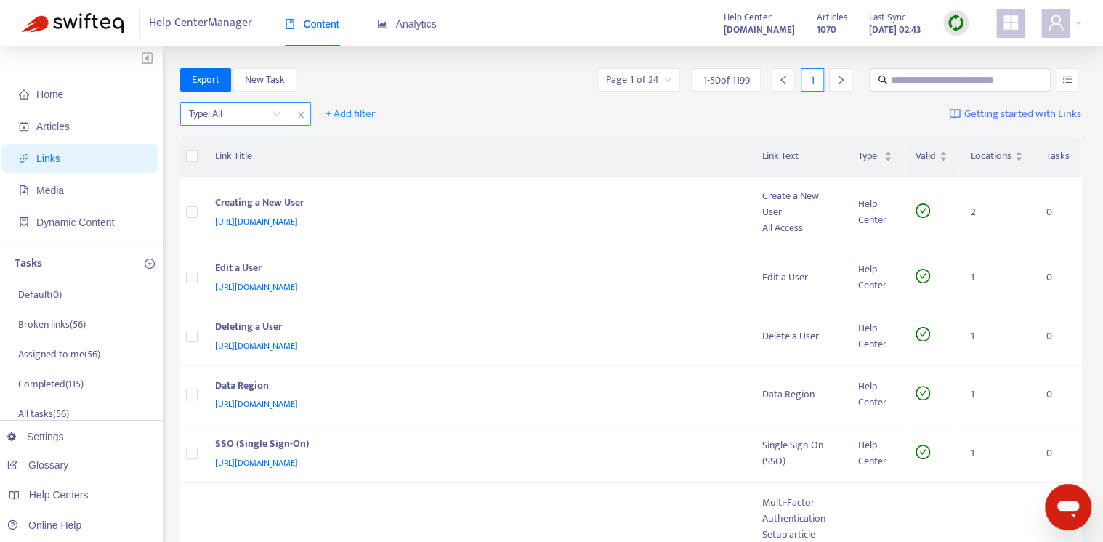
click at [272, 118] on input "search" at bounding box center [235, 114] width 92 height 22
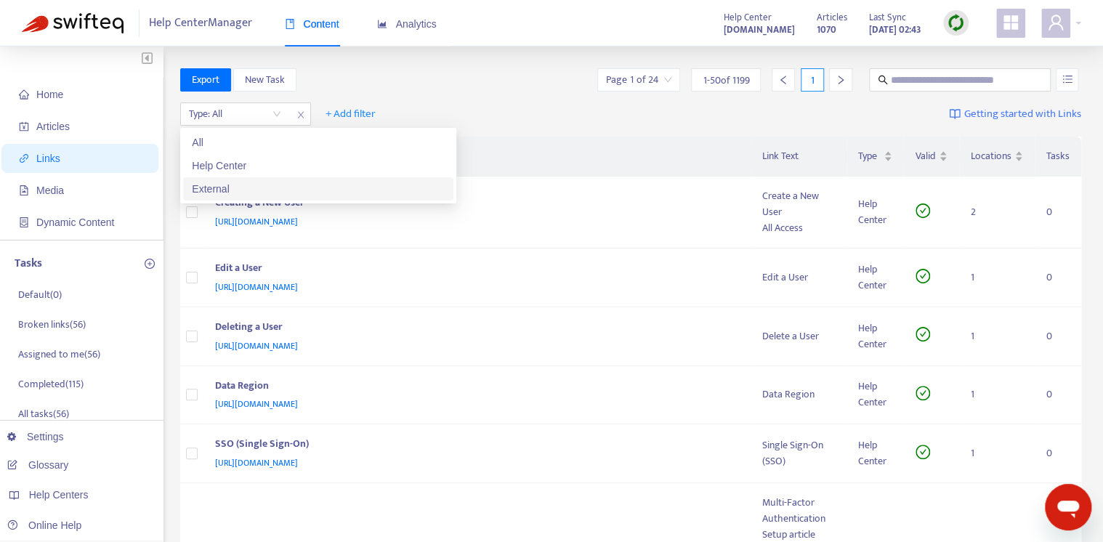
click at [235, 190] on div "External" at bounding box center [318, 189] width 253 height 16
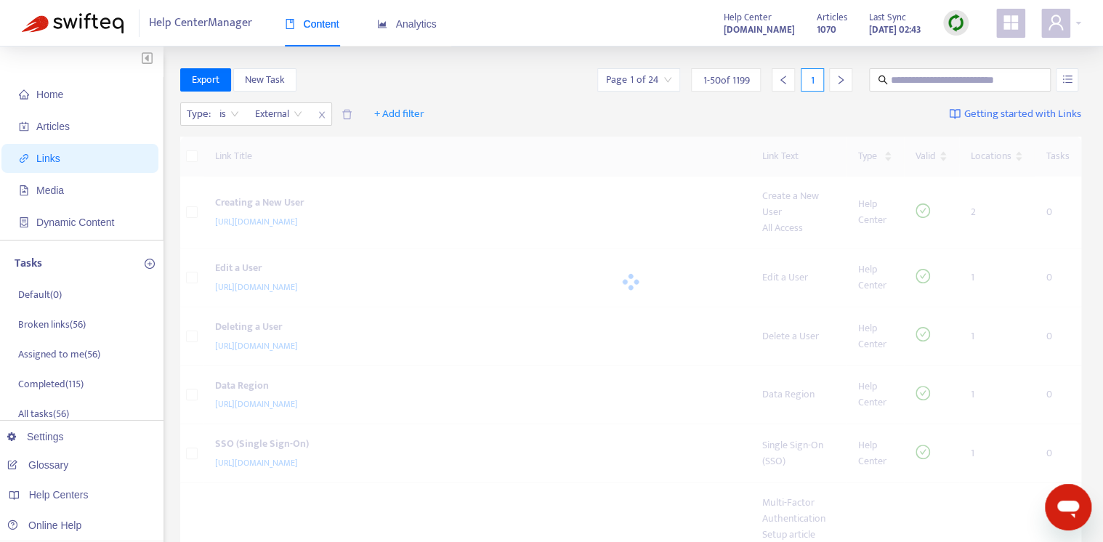
click at [545, 89] on div "Export New Task Page 1 of 24 1 - 50 of 1199 1" at bounding box center [631, 79] width 902 height 23
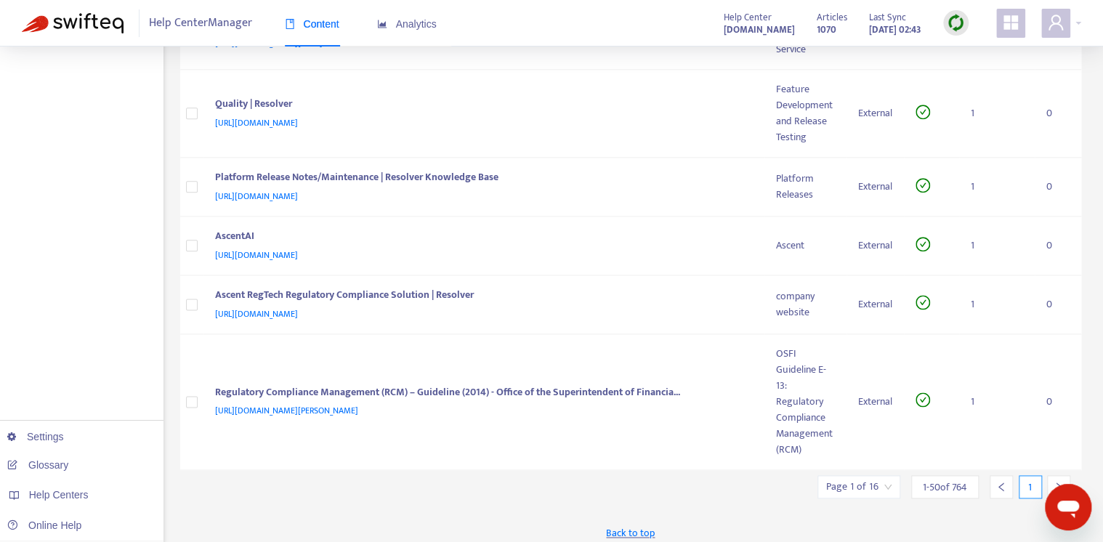
scroll to position [3535, 0]
click at [1056, 474] on div at bounding box center [1058, 485] width 23 height 23
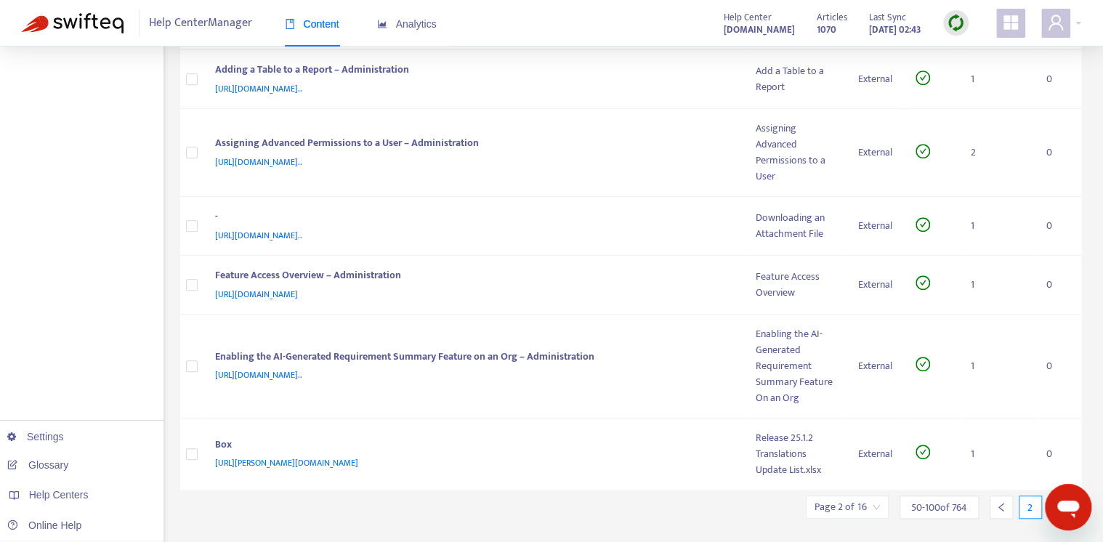
scroll to position [3104, 0]
